Goal: Task Accomplishment & Management: Complete application form

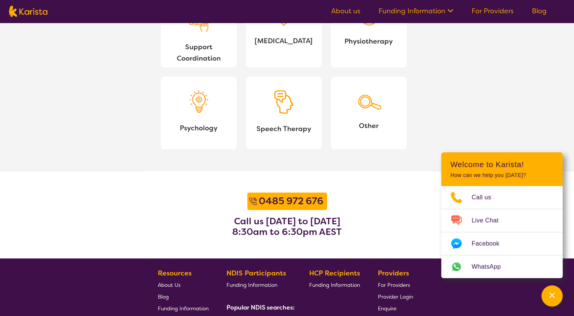
scroll to position [872, 0]
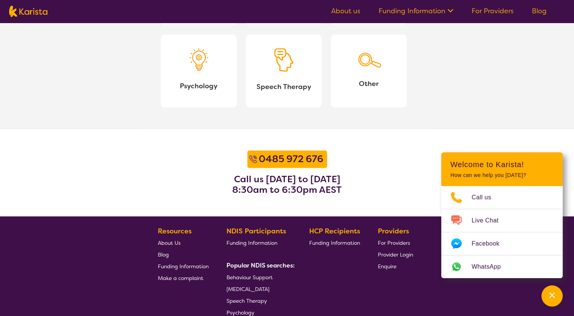
click at [386, 268] on span "Enquire" at bounding box center [387, 266] width 19 height 7
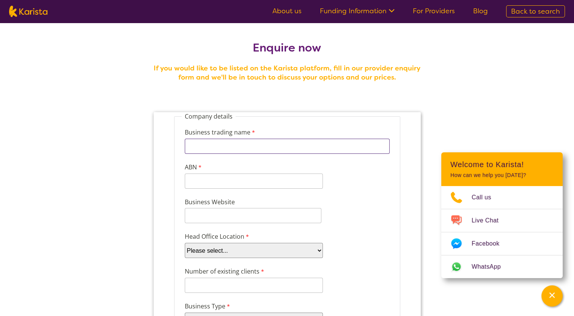
click at [255, 146] on input "Business trading name" at bounding box center [286, 146] width 205 height 15
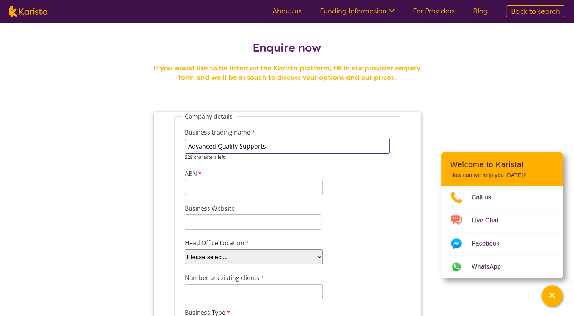
type input "Advanced Quality Supports"
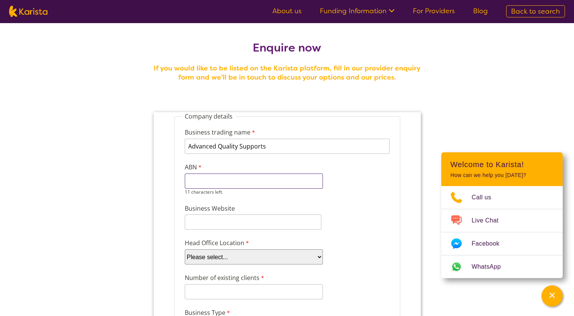
click at [253, 181] on input "ABN" at bounding box center [253, 181] width 138 height 15
type input "34659108291"
click at [275, 211] on div "Business Website" at bounding box center [286, 217] width 211 height 29
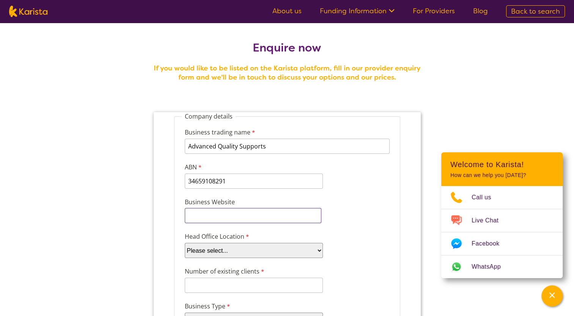
type input "www.AdvancedQS.com.au"
click at [269, 250] on select "Please select... ACT NSW NT QLD SA TAS VIC WA" at bounding box center [253, 250] width 138 height 15
select select "tfa_95"
click at [184, 243] on select "Please select... ACT NSW NT QLD SA TAS VIC WA" at bounding box center [253, 250] width 138 height 15
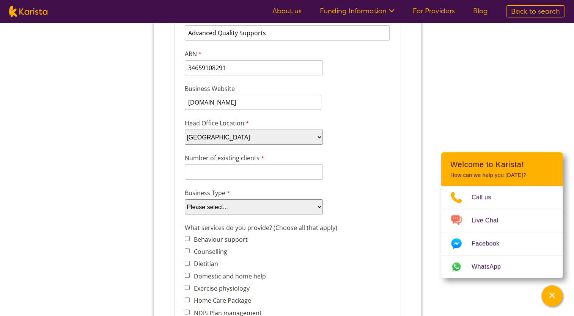
scroll to position [114, 0]
click at [237, 168] on input "Number of existing clients" at bounding box center [253, 171] width 138 height 15
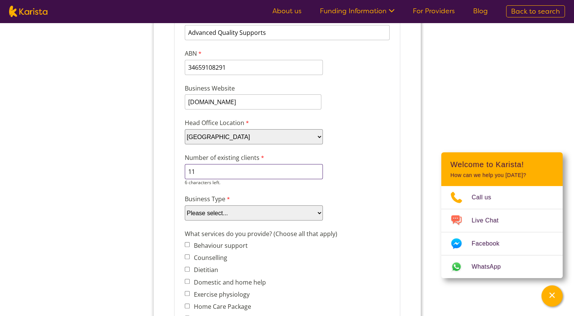
type input "11"
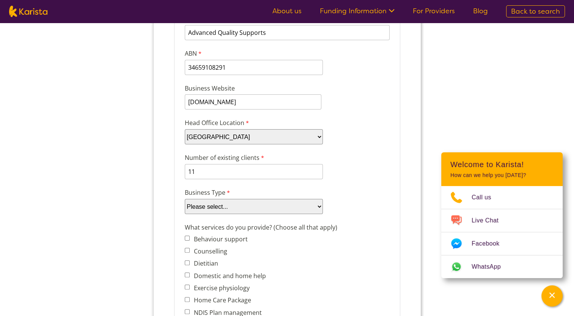
select select "tfa_87"
click at [184, 208] on select "Please select... Company Individual/Sole Trader Other (please specify)" at bounding box center [253, 206] width 138 height 15
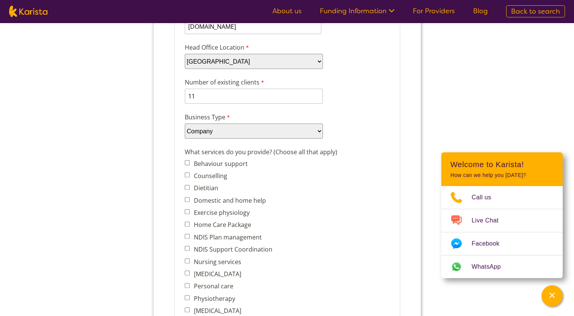
scroll to position [190, 0]
click at [184, 197] on input "Domestic and home help" at bounding box center [186, 199] width 5 height 5
checkbox input "true"
click at [187, 246] on input "NDIS Support Coordination" at bounding box center [186, 248] width 5 height 5
checkbox input "true"
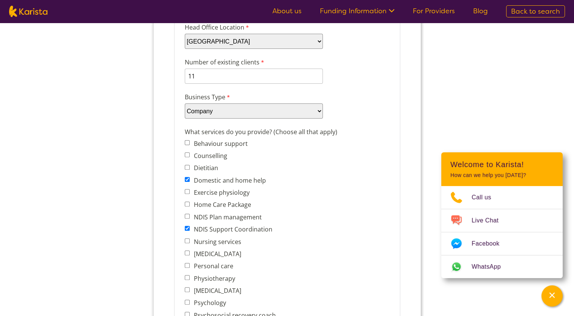
scroll to position [228, 0]
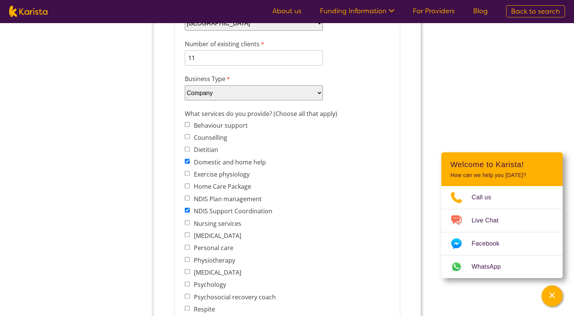
click at [186, 220] on input "Nursing services" at bounding box center [186, 222] width 5 height 5
checkbox input "true"
click at [186, 245] on input "Personal care" at bounding box center [186, 247] width 5 height 5
checkbox input "true"
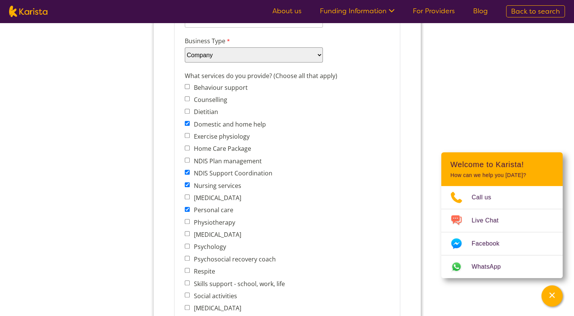
scroll to position [303, 0]
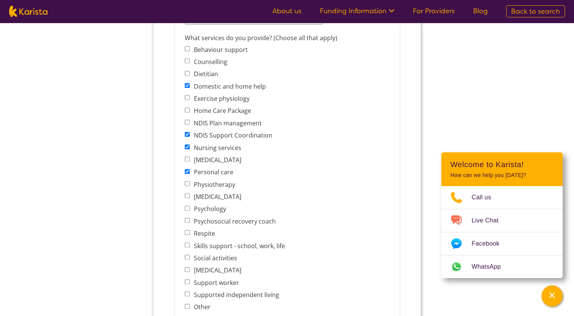
click at [187, 230] on input "Respite" at bounding box center [186, 232] width 5 height 5
checkbox input "true"
click at [187, 243] on input "Skills support - school, work, life" at bounding box center [186, 245] width 5 height 5
checkbox input "true"
click at [185, 255] on input "Social activities" at bounding box center [186, 257] width 5 height 5
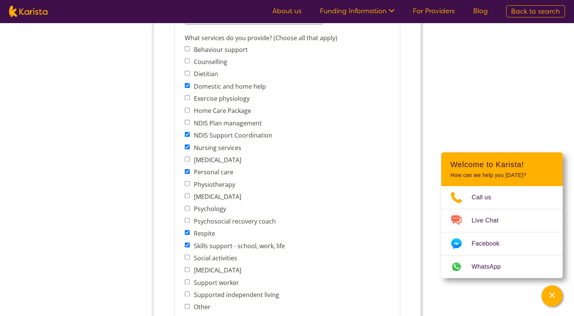
checkbox input "true"
click at [187, 280] on input "Support worker" at bounding box center [186, 282] width 5 height 5
checkbox input "true"
click at [185, 292] on input "Supported independent living" at bounding box center [186, 294] width 5 height 5
checkbox input "true"
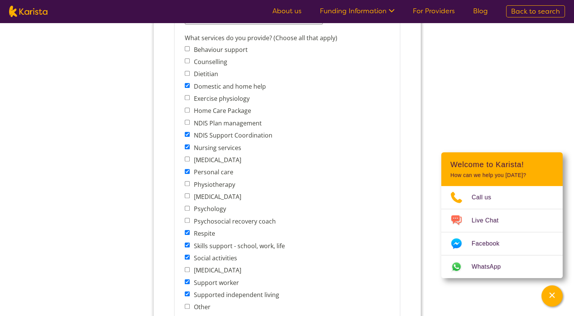
scroll to position [417, 0]
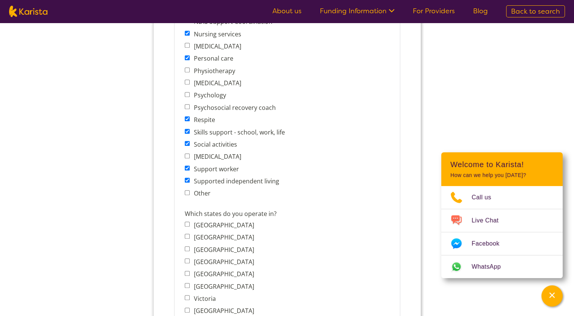
click at [186, 234] on input "New South Wales" at bounding box center [186, 236] width 5 height 5
checkbox input "true"
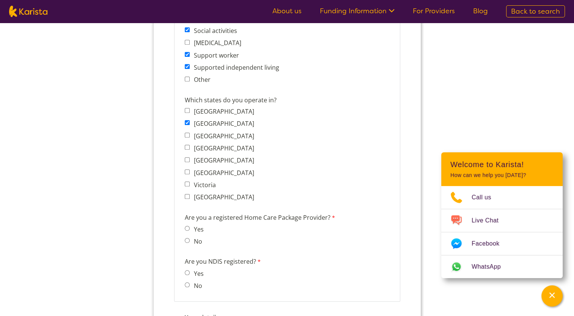
click at [186, 238] on input "No" at bounding box center [186, 240] width 5 height 5
radio input "true"
click at [188, 270] on input "Yes" at bounding box center [186, 272] width 5 height 5
radio input "true"
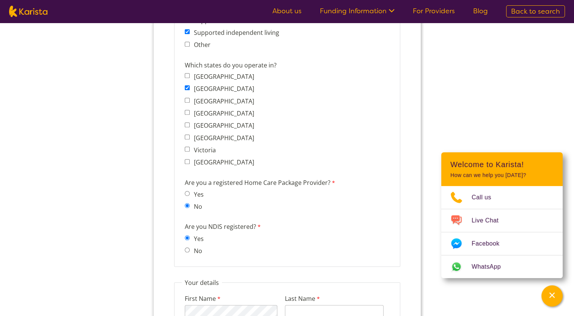
scroll to position [607, 0]
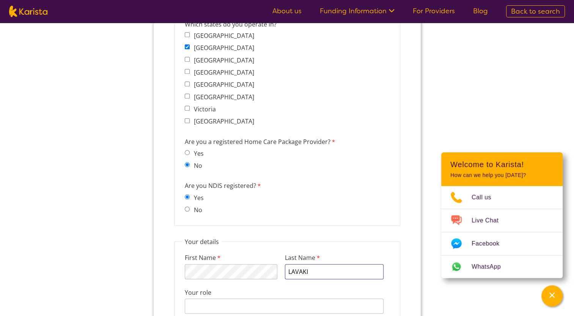
type input "LAVAKI"
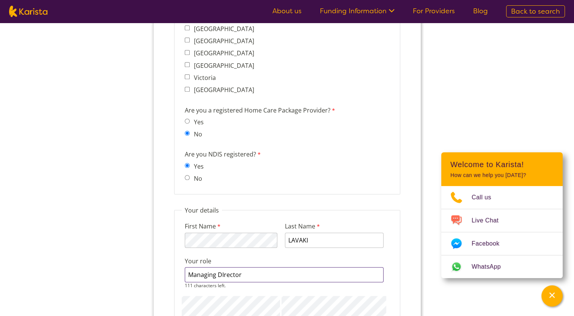
scroll to position [683, 0]
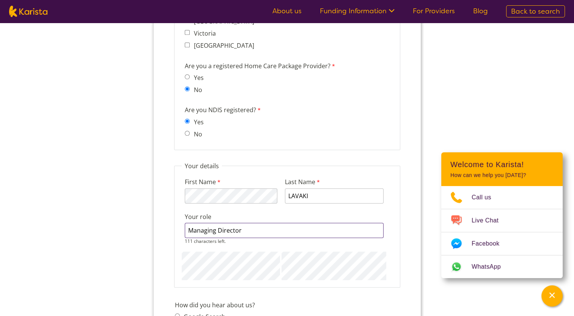
type input "Managing Director"
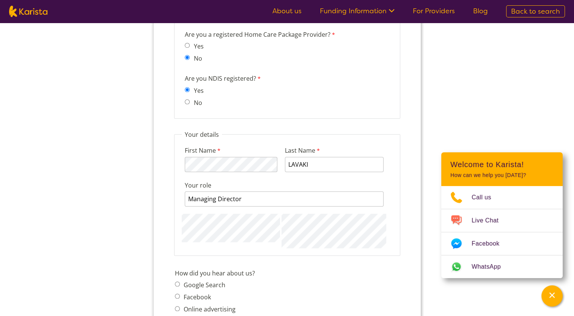
scroll to position [759, 0]
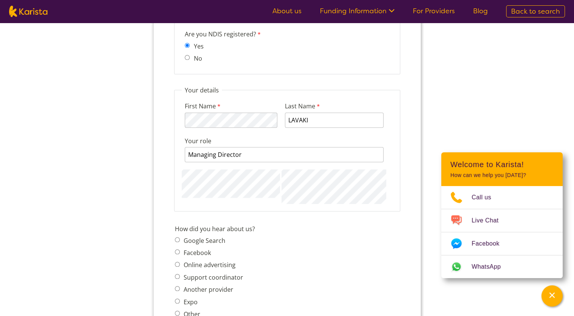
click at [215, 235] on span "Google Search Facebook Online advertising Support coordinator Another provider …" at bounding box center [210, 277] width 73 height 85
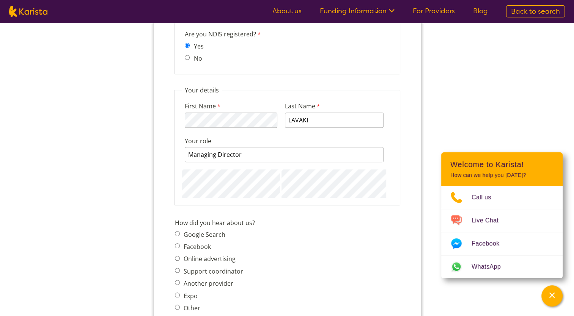
click at [178, 231] on input "Google Search" at bounding box center [176, 233] width 5 height 5
radio input "true"
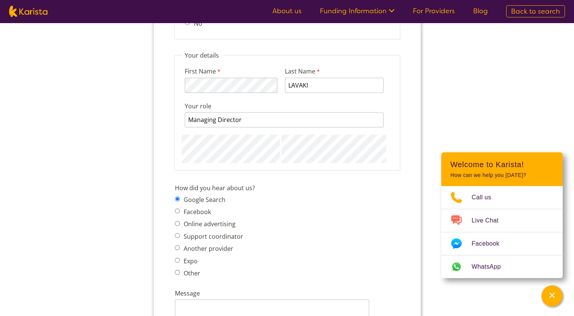
scroll to position [834, 0]
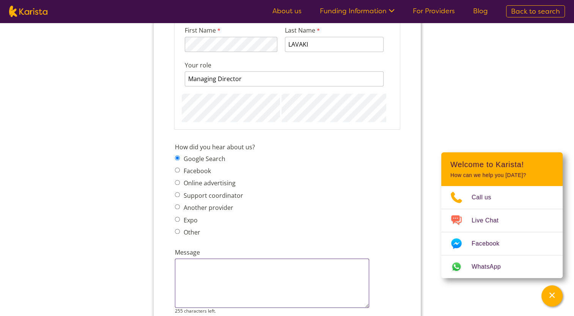
click at [252, 259] on textarea "Message" at bounding box center [271, 283] width 194 height 49
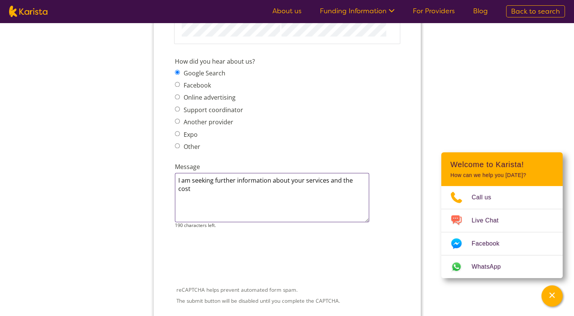
scroll to position [948, 0]
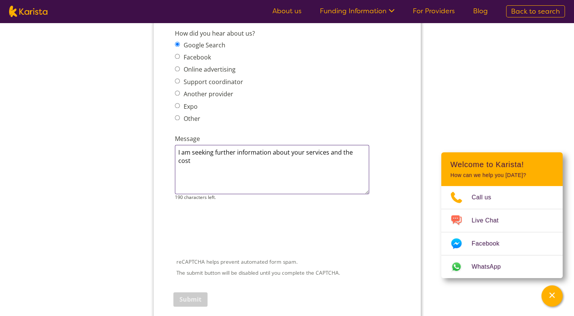
type textarea "I am seeking further information about your services and the cost"
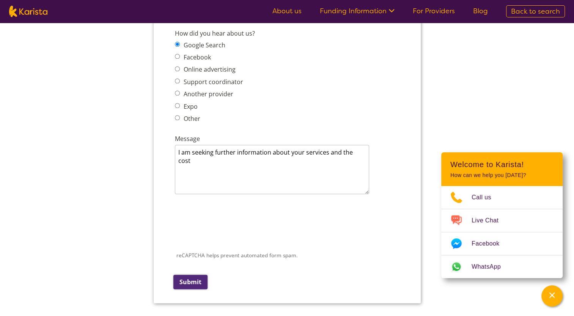
click at [196, 275] on input "Submit" at bounding box center [190, 282] width 34 height 14
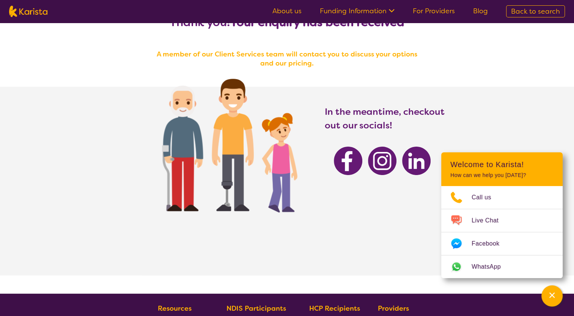
scroll to position [76, 0]
